Goal: Check status: Check status

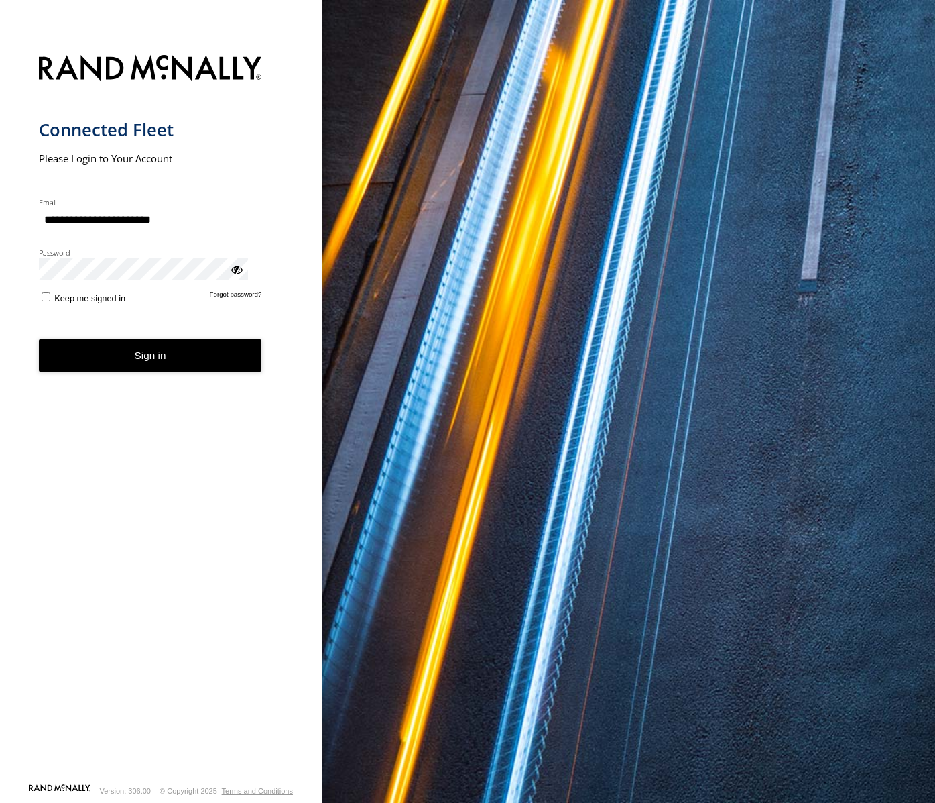
click at [149, 339] on button "Sign in" at bounding box center [150, 355] width 223 height 33
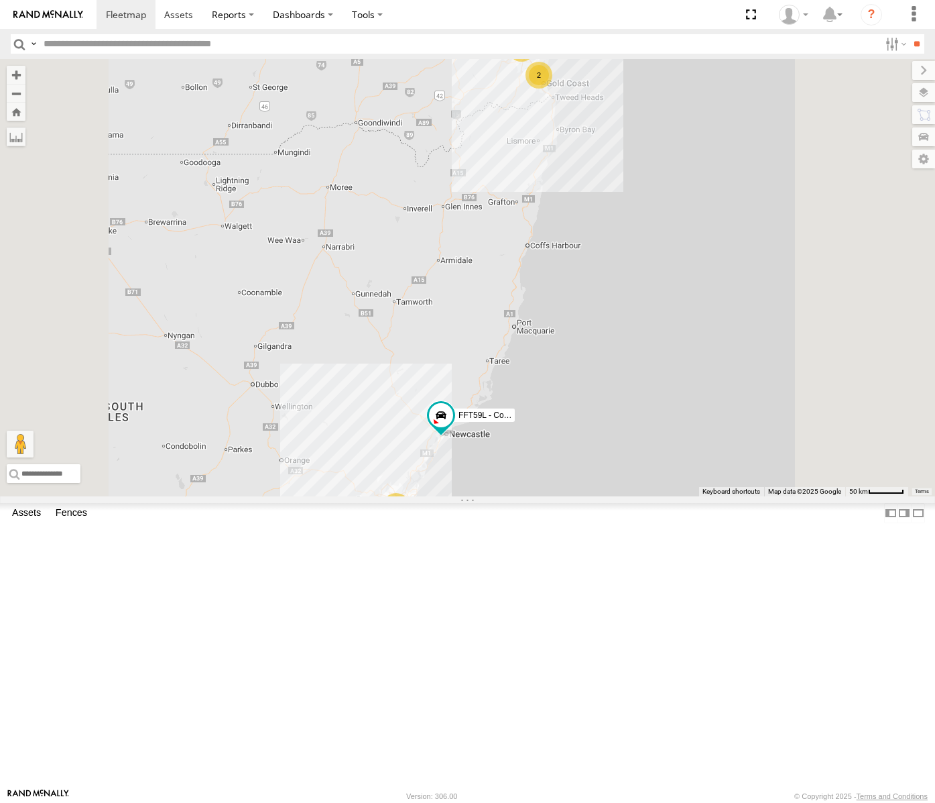
click at [0, 0] on div "Squeak - Dark Green" at bounding box center [0, 0] width 0 height 0
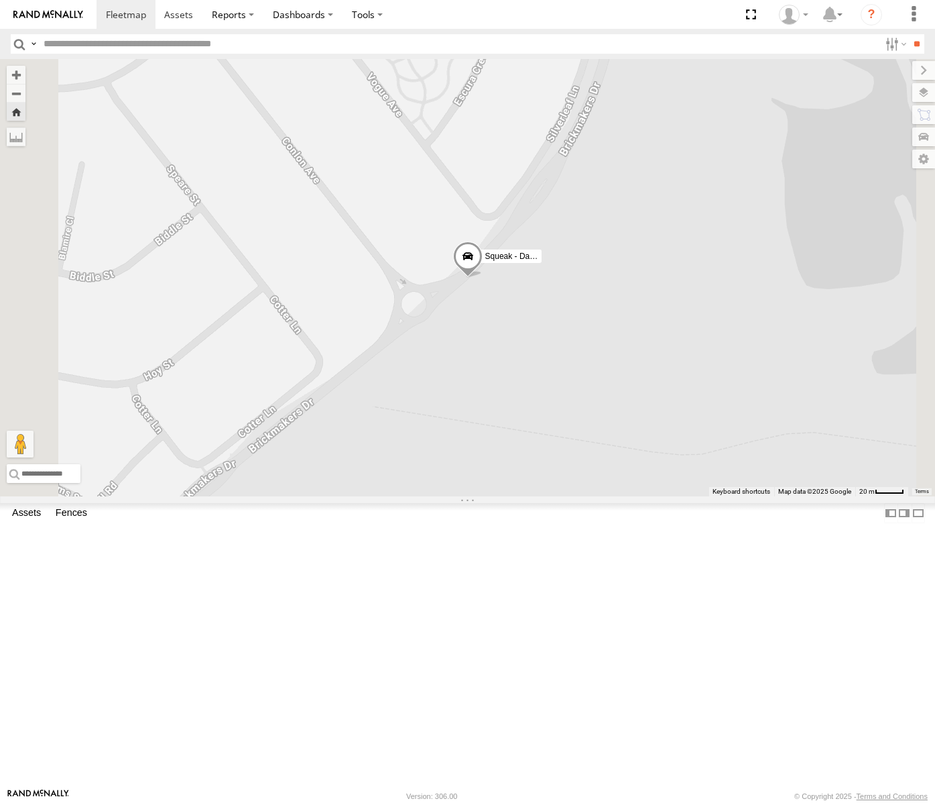
click at [482, 278] on span at bounding box center [467, 260] width 29 height 36
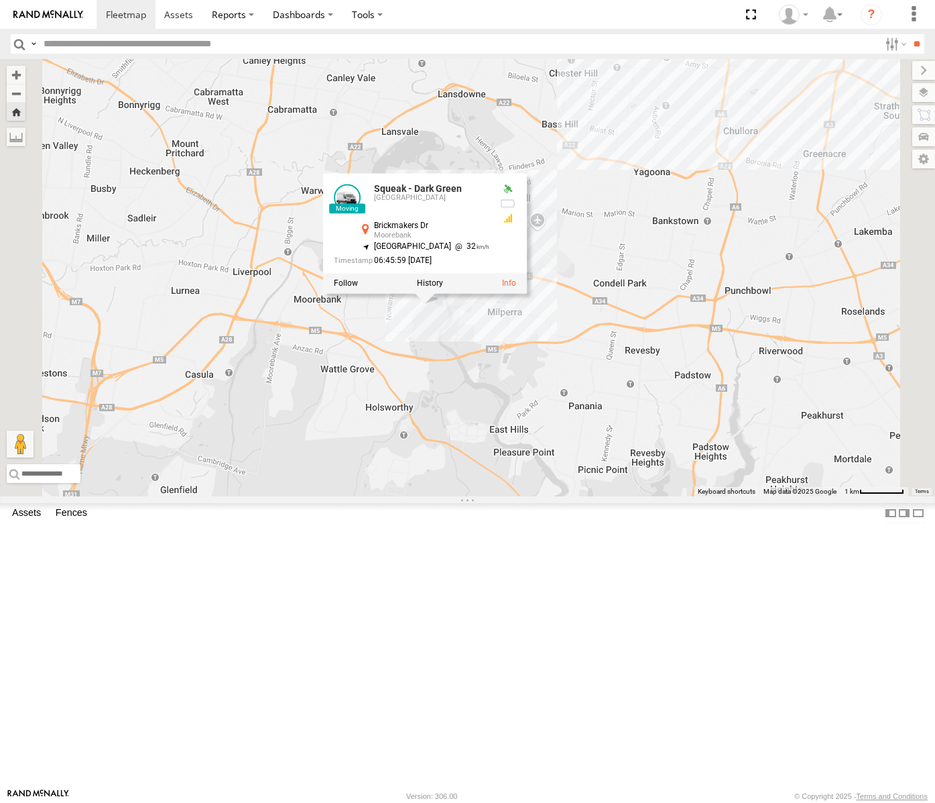
drag, startPoint x: 650, startPoint y: 442, endPoint x: 608, endPoint y: 488, distance: 62.1
click at [608, 488] on div "Squeak - Dark Green Squeak - Dark Green Sydney Brickmakers Dr [PERSON_NAME] -33…" at bounding box center [467, 277] width 935 height 437
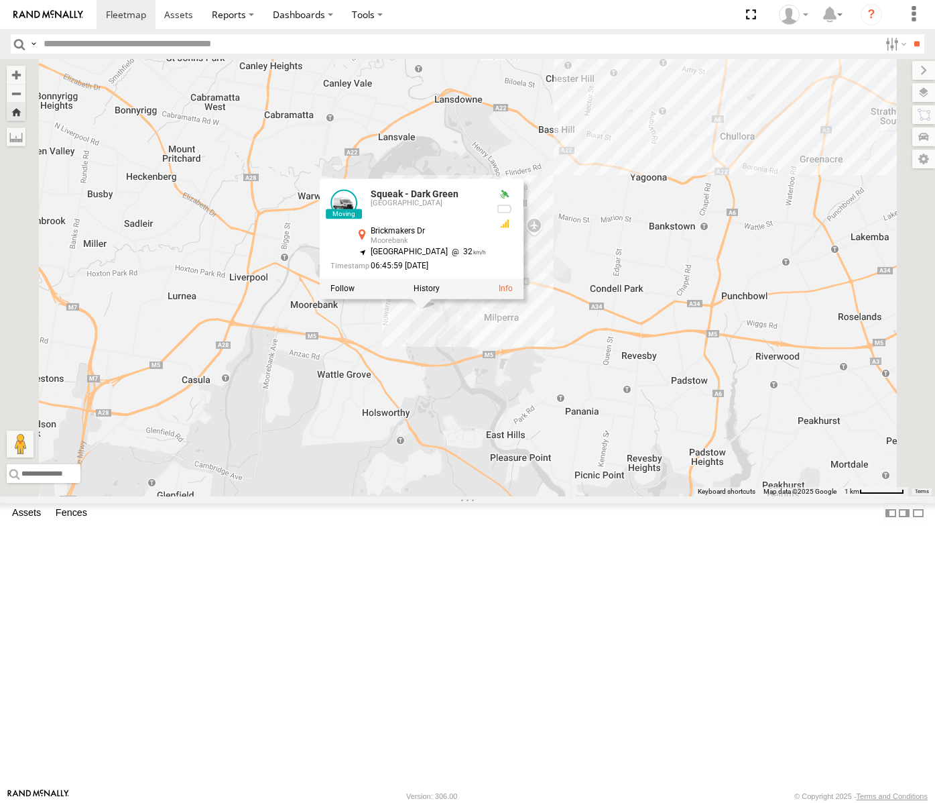
click at [608, 474] on div "Squeak - Dark Green Squeak - Dark Green Sydney Brickmakers Dr [PERSON_NAME] -33…" at bounding box center [467, 277] width 935 height 437
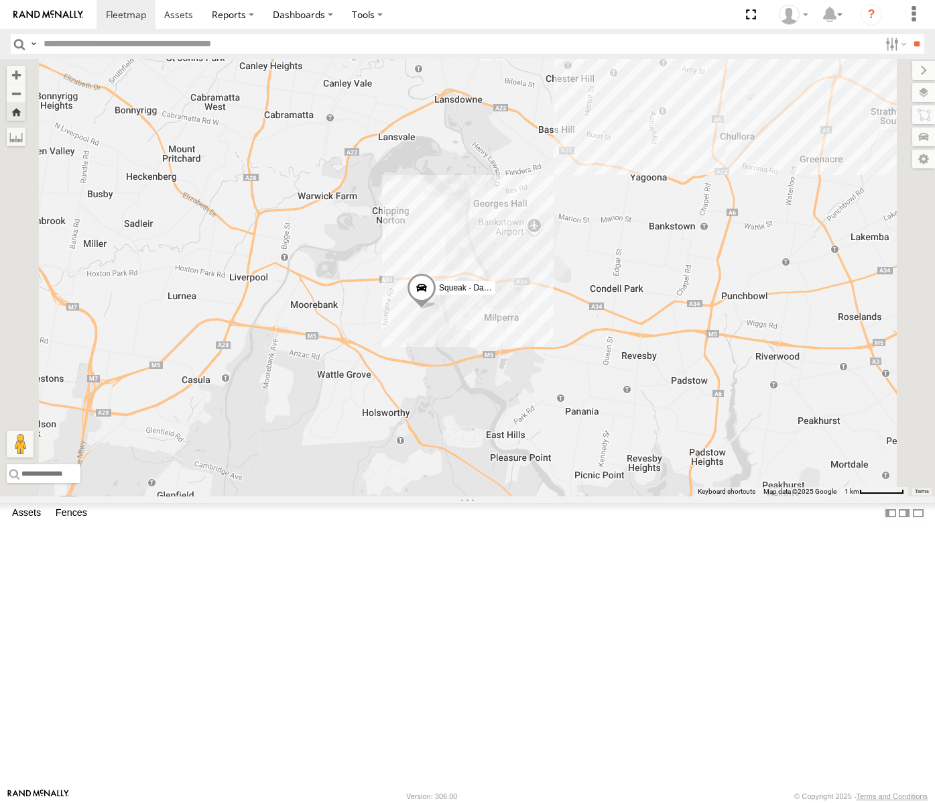
click at [436, 309] on span at bounding box center [421, 291] width 29 height 36
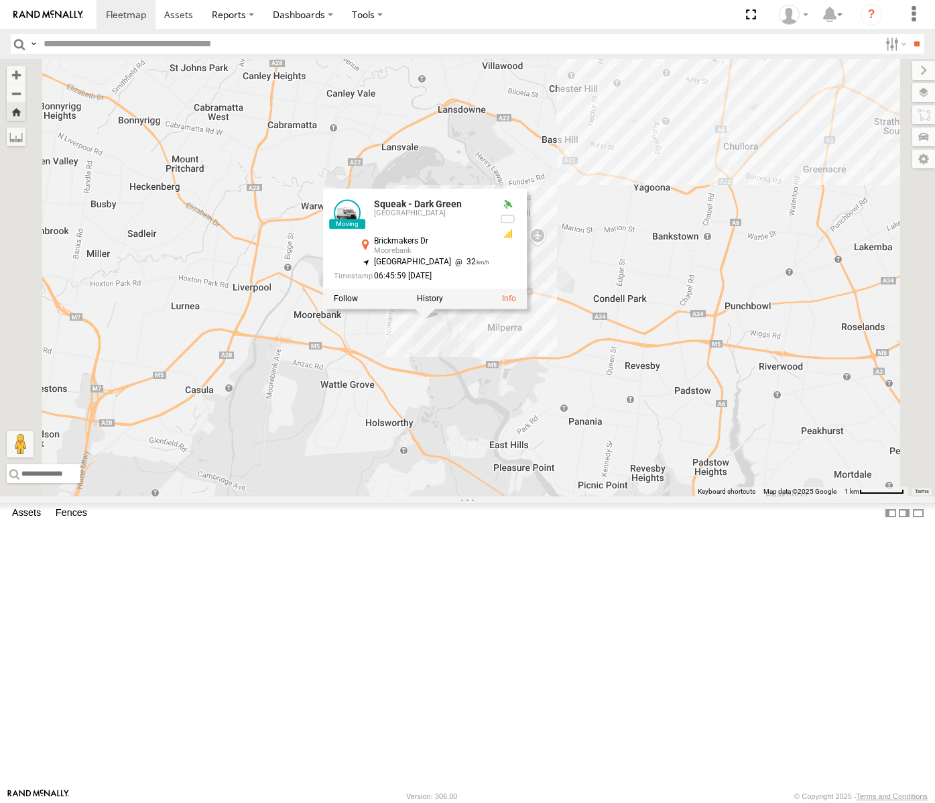
drag, startPoint x: 580, startPoint y: 480, endPoint x: 583, endPoint y: 491, distance: 11.9
click at [583, 491] on div "Squeak - Dark Green Squeak - Dark Green Sydney Brickmakers Dr [PERSON_NAME] -33…" at bounding box center [467, 277] width 935 height 437
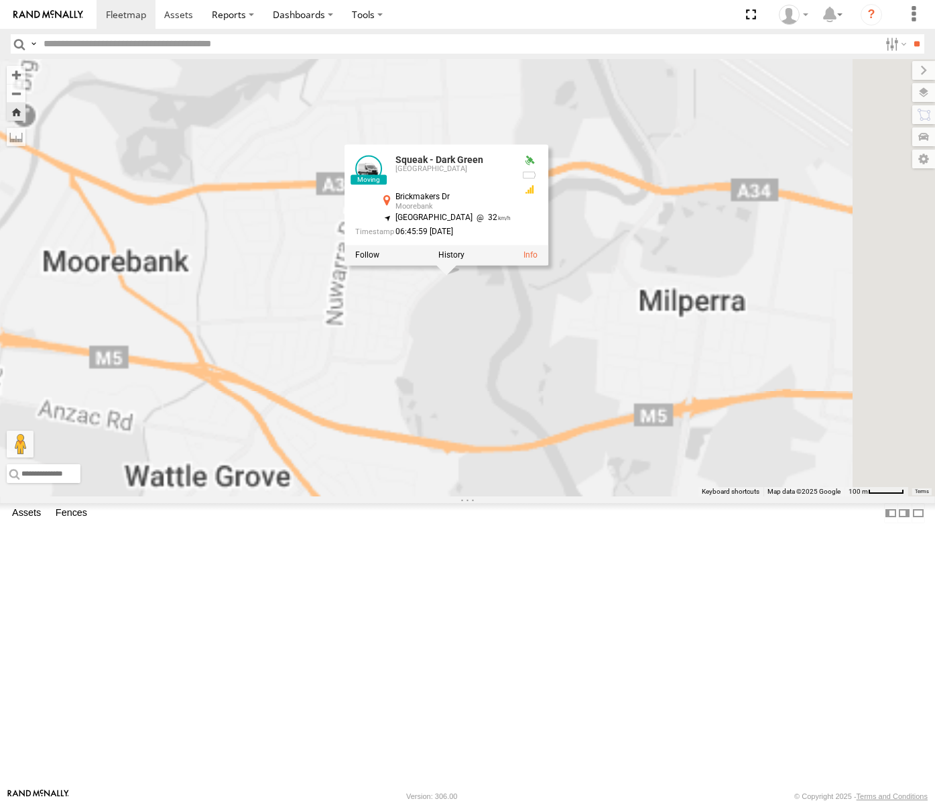
click at [597, 480] on div "Squeak - Dark Green Squeak - Dark Green Sydney Brickmakers Dr [PERSON_NAME] -33…" at bounding box center [467, 277] width 935 height 437
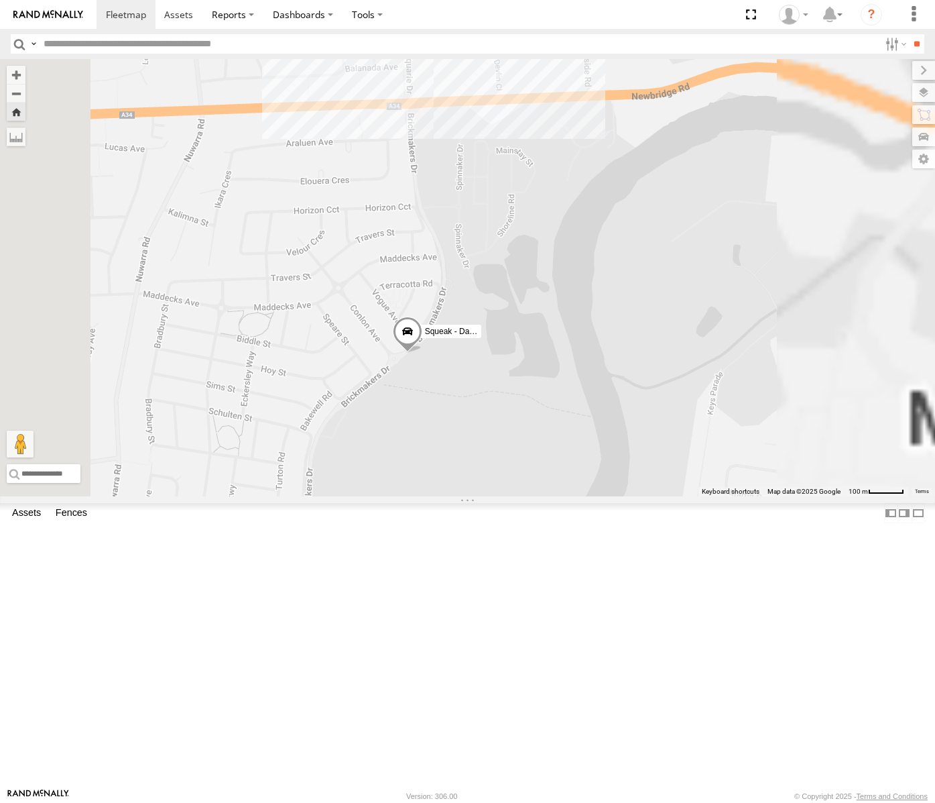
drag, startPoint x: 642, startPoint y: 414, endPoint x: 570, endPoint y: 593, distance: 192.8
click at [570, 496] on div "Squeak - Dark Green" at bounding box center [467, 277] width 935 height 437
